Goal: Task Accomplishment & Management: Use online tool/utility

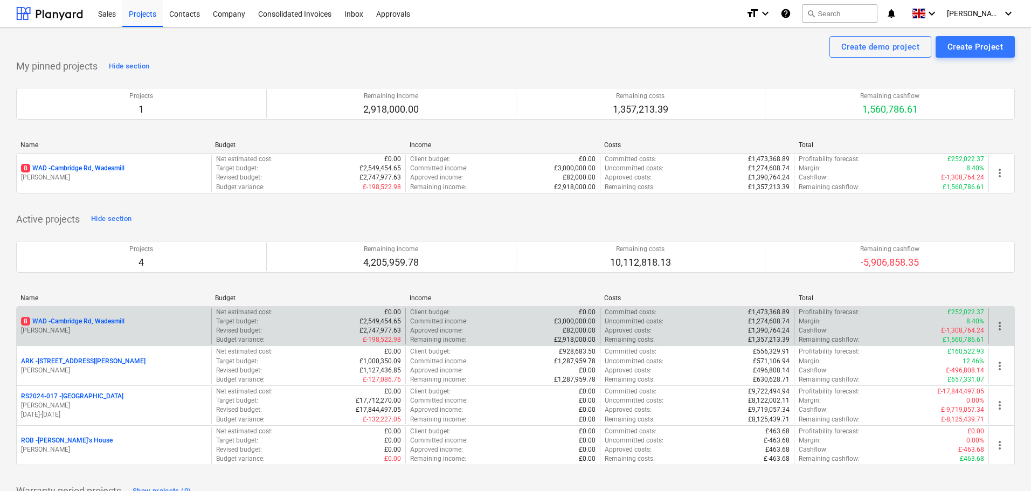
click at [66, 322] on p "8 WAD - Cambridge Rd, Wadesmill" at bounding box center [72, 321] width 103 height 9
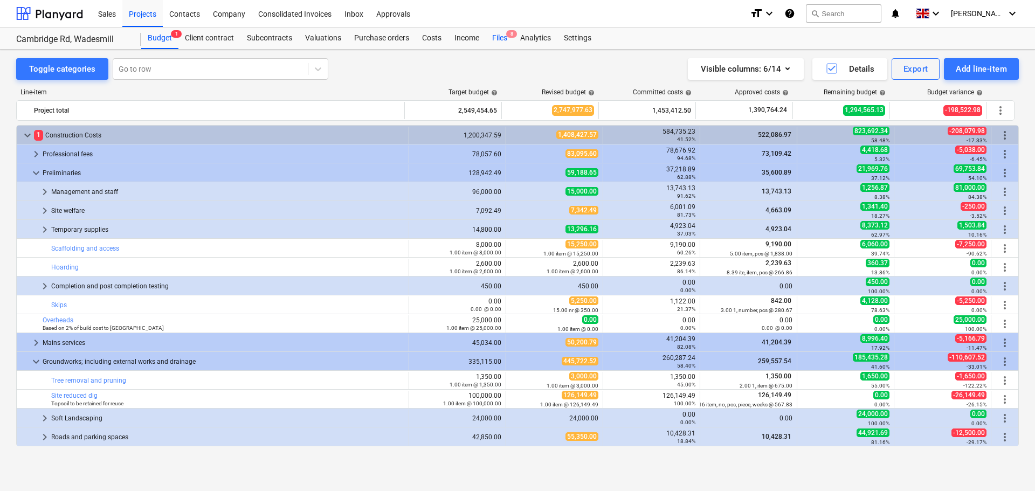
click at [500, 32] on div "Files 8" at bounding box center [499, 38] width 28 height 22
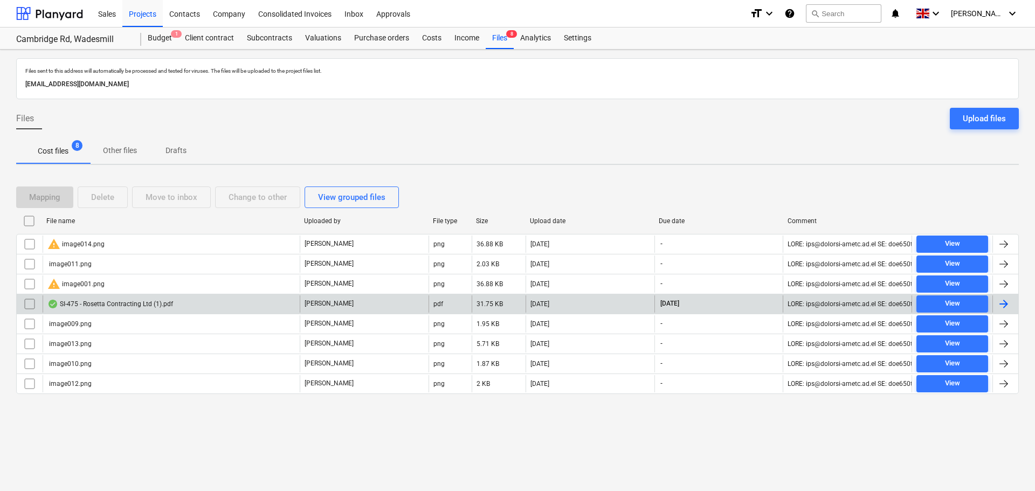
click at [146, 307] on div "SI-475 - Rosetta Contracting Ltd (1).pdf" at bounding box center [110, 304] width 126 height 9
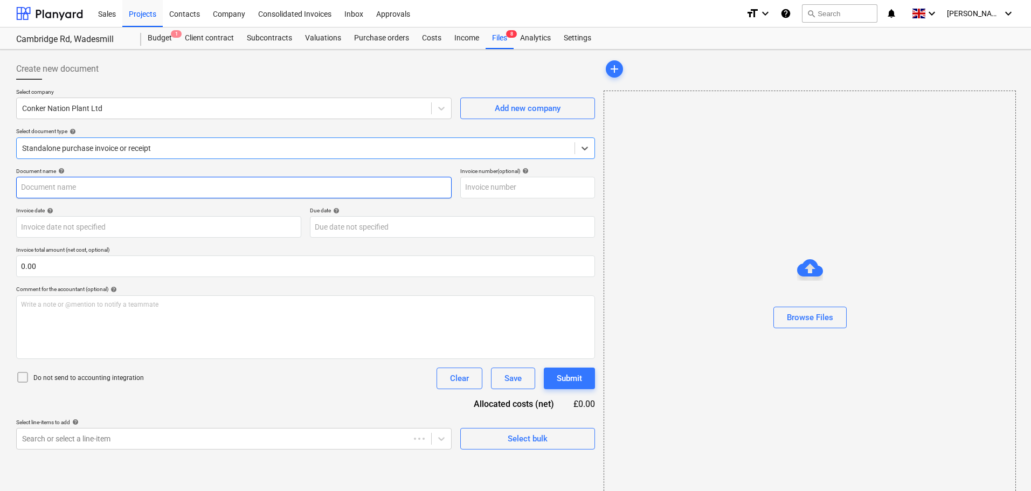
type input "SI-475"
type input "[DATE]"
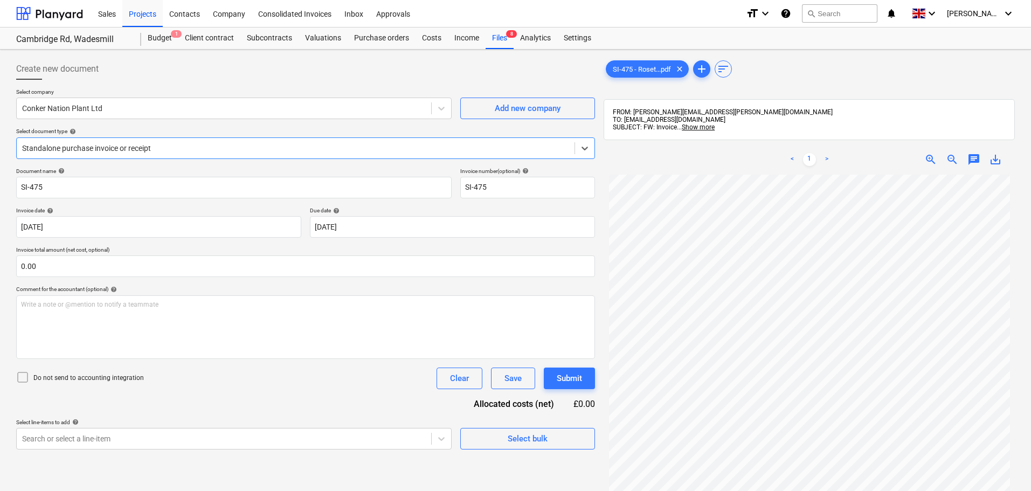
click at [159, 145] on div at bounding box center [295, 148] width 547 height 11
click at [157, 146] on div at bounding box center [295, 148] width 547 height 11
click at [84, 269] on input "text" at bounding box center [305, 266] width 579 height 22
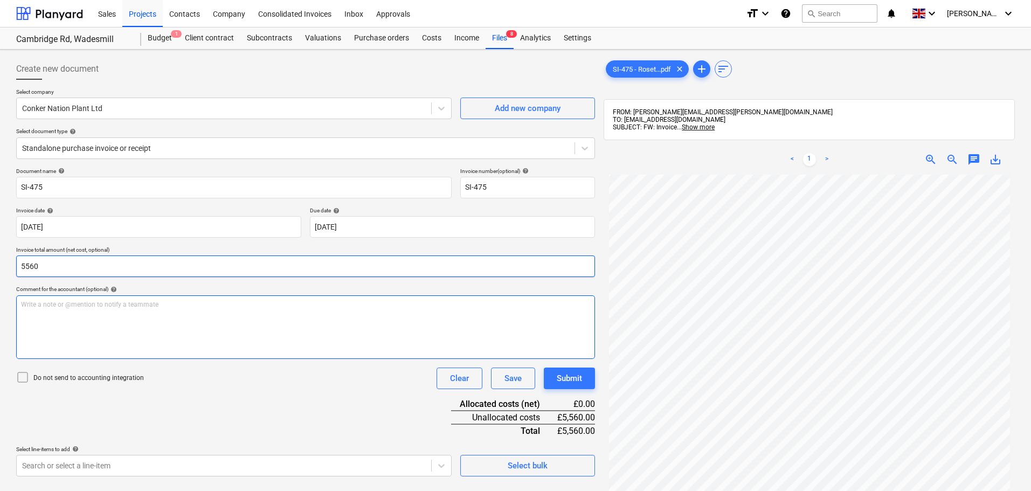
scroll to position [108, 0]
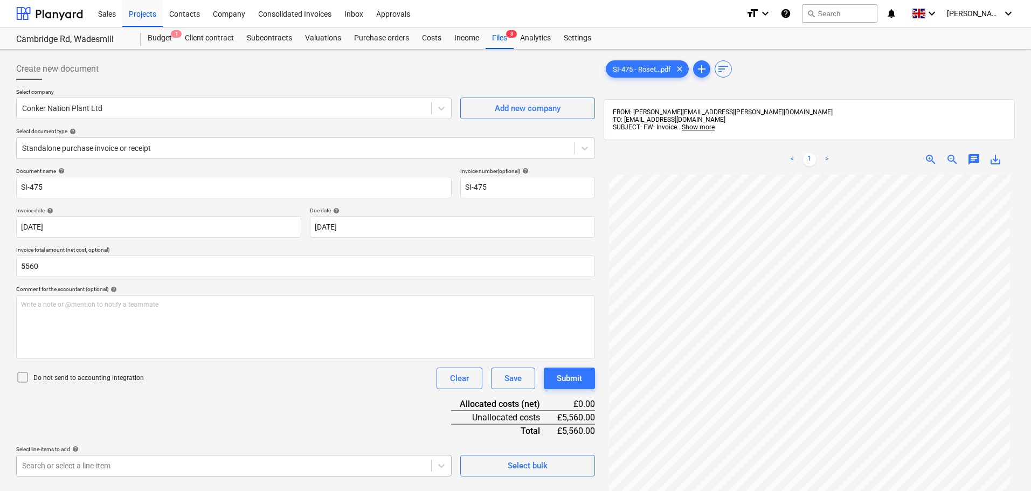
type input "5,560.00"
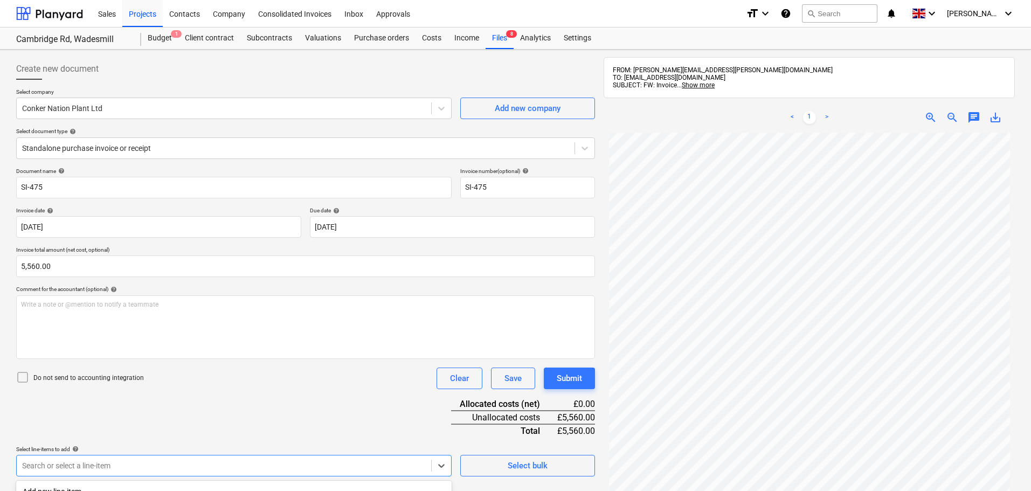
click at [267, 357] on body "Sales Projects Contacts Company Consolidated Invoices Inbox Approvals format_si…" at bounding box center [515, 245] width 1031 height 491
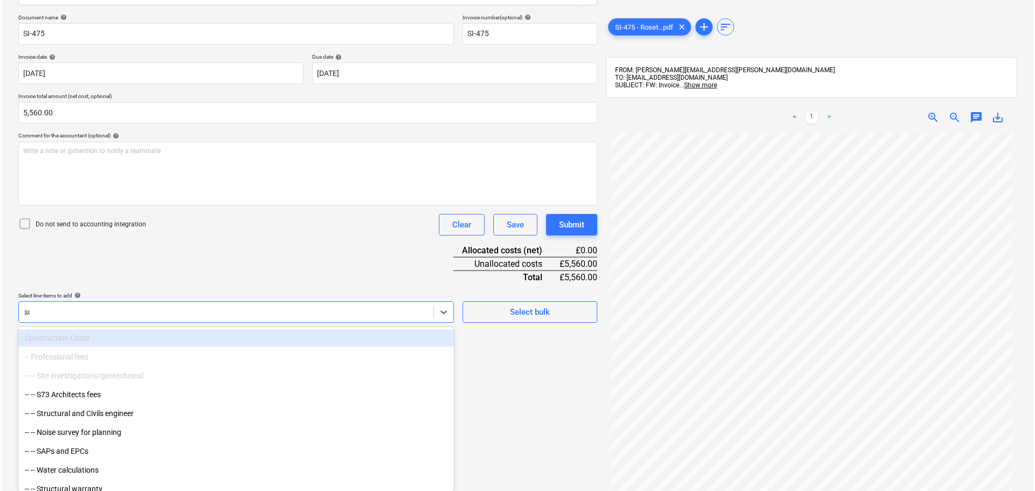
scroll to position [153, 0]
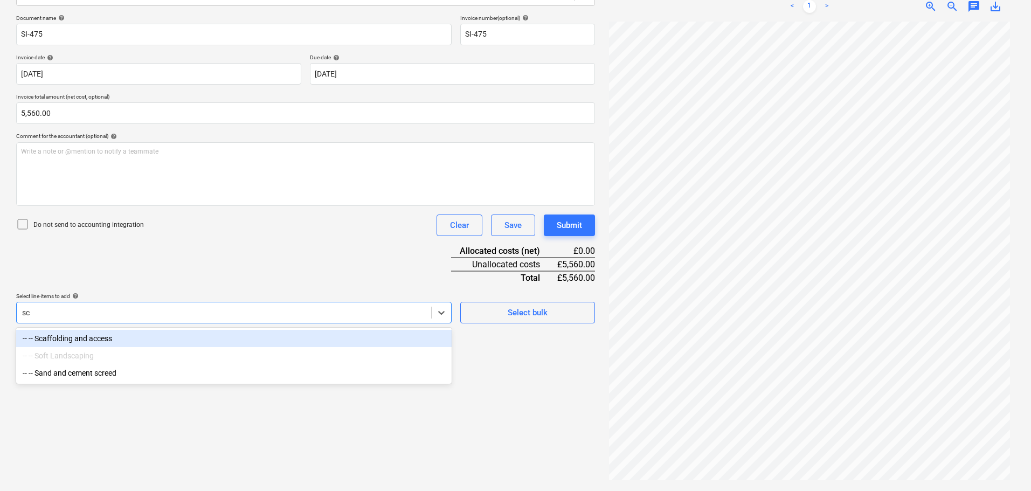
type input "sca"
click at [101, 337] on div "-- -- Scaffolding and access" at bounding box center [233, 338] width 435 height 17
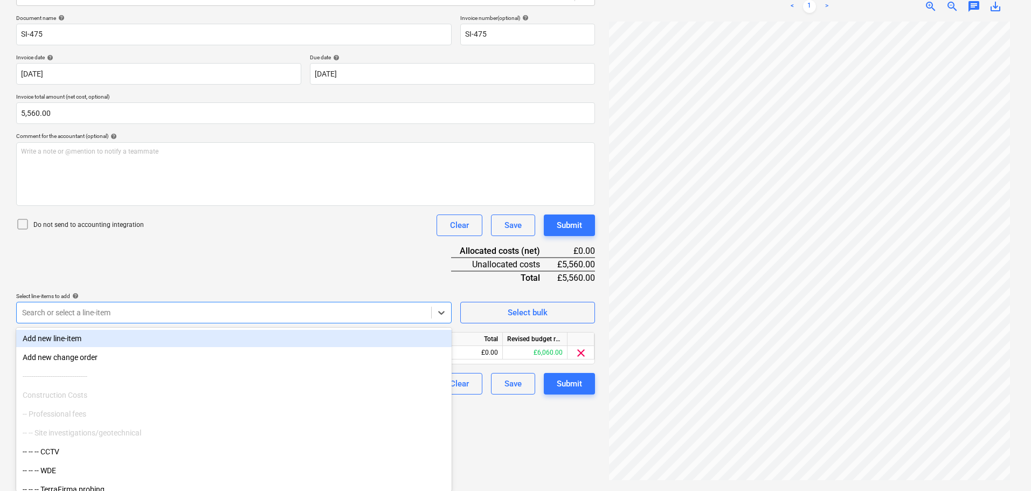
click at [278, 268] on div "Document name help SI-475 Invoice number (optional) help SI-475 Invoice date he…" at bounding box center [305, 205] width 579 height 380
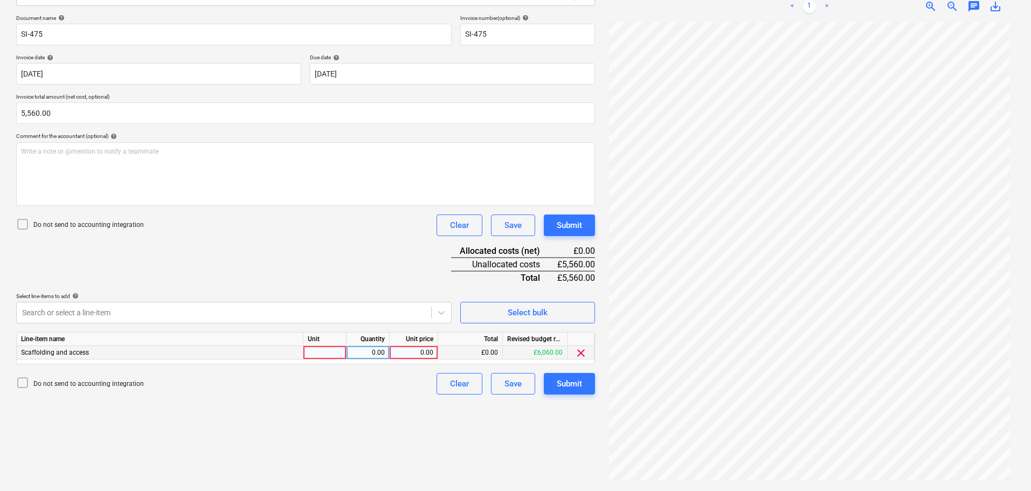
click at [421, 353] on div "0.00" at bounding box center [413, 352] width 39 height 13
type input "5560"
click at [403, 267] on div "Document name help SI-475 Invoice number (optional) help SI-475 Invoice date he…" at bounding box center [305, 205] width 579 height 380
click at [509, 224] on div "Submit" at bounding box center [569, 225] width 25 height 14
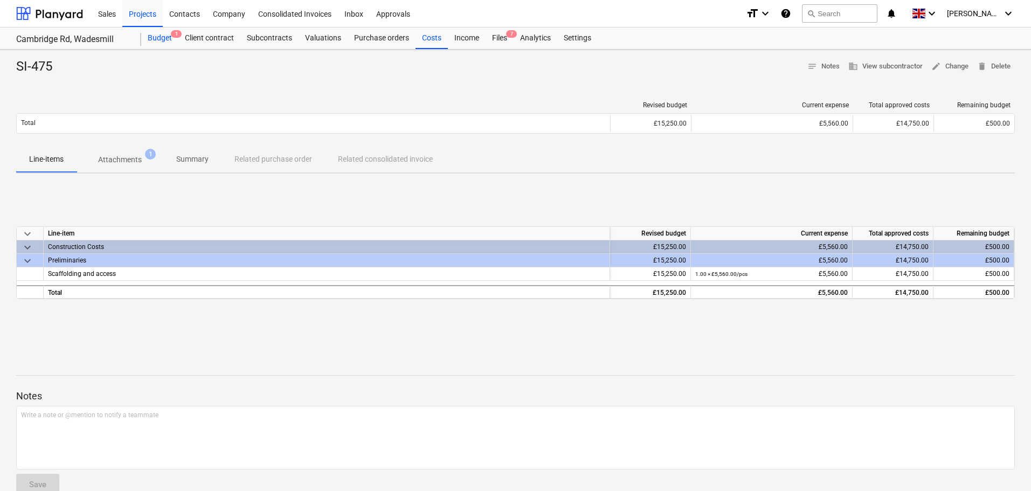
click at [155, 34] on div "Budget 1" at bounding box center [159, 38] width 37 height 22
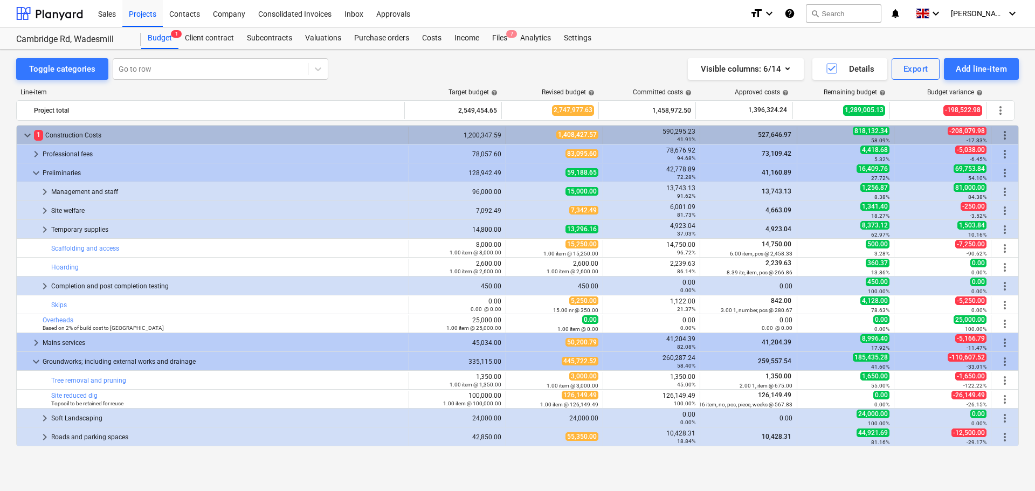
click at [26, 136] on span "keyboard_arrow_down" at bounding box center [27, 135] width 13 height 13
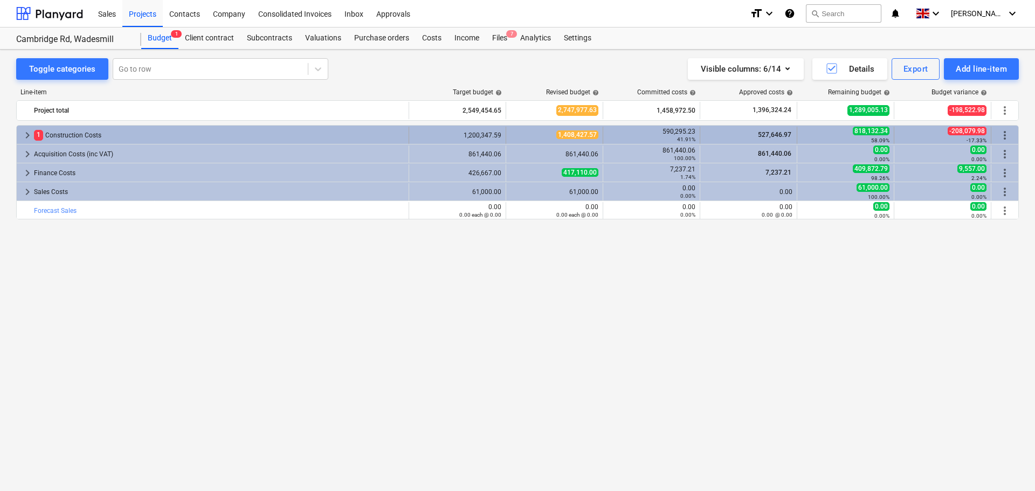
click at [68, 133] on div "1 Construction Costs" at bounding box center [219, 135] width 370 height 17
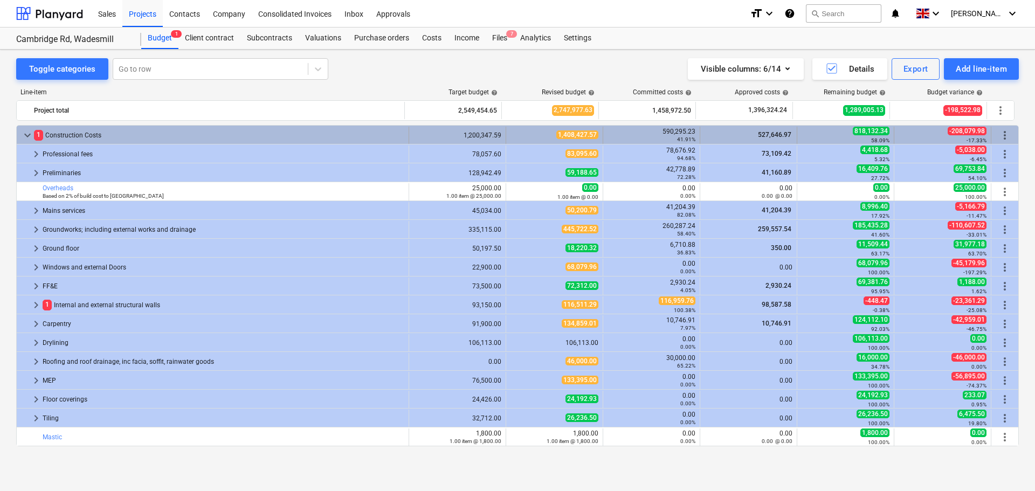
click at [88, 137] on div "1 Construction Costs" at bounding box center [219, 135] width 370 height 17
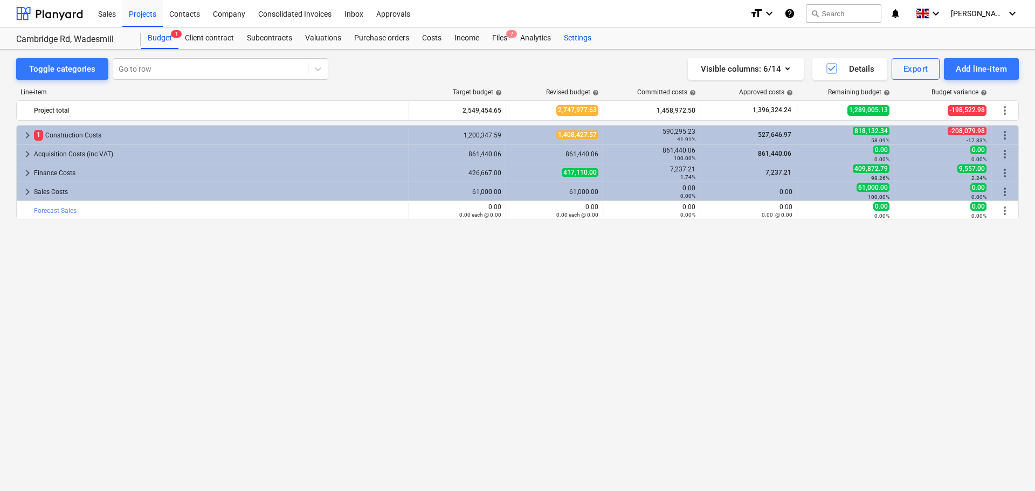
click at [509, 34] on div "Settings" at bounding box center [577, 38] width 40 height 22
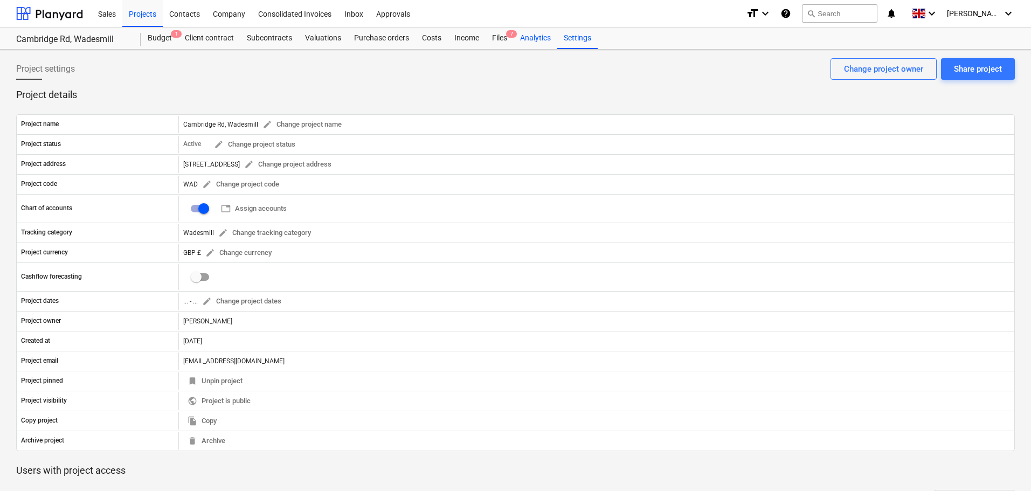
click at [509, 38] on div "Analytics" at bounding box center [535, 38] width 44 height 22
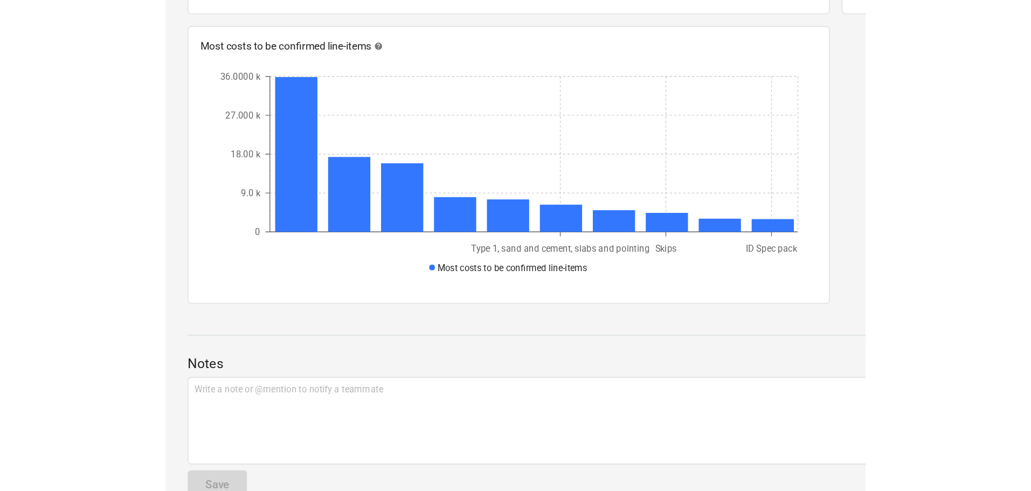
scroll to position [950, 0]
